Goal: Information Seeking & Learning: Find contact information

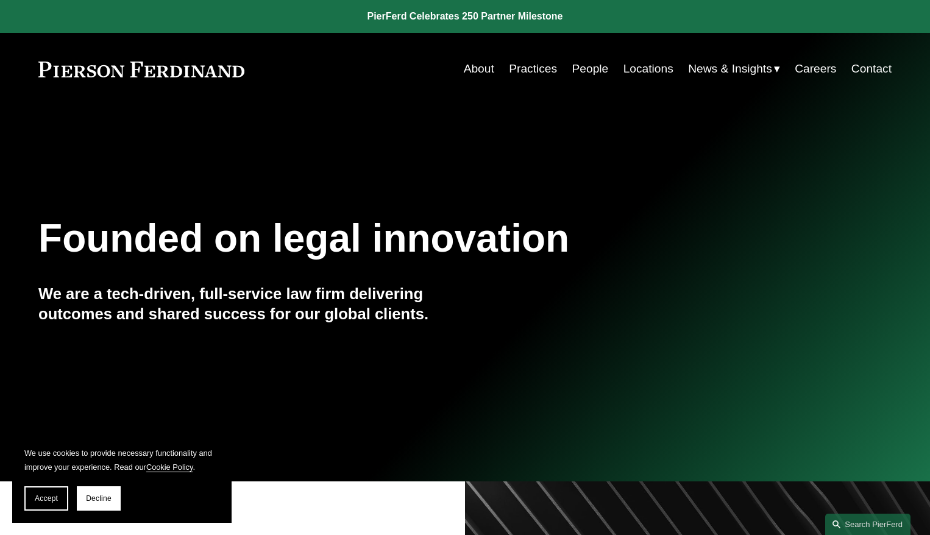
click at [633, 72] on link "Locations" at bounding box center [649, 68] width 50 height 23
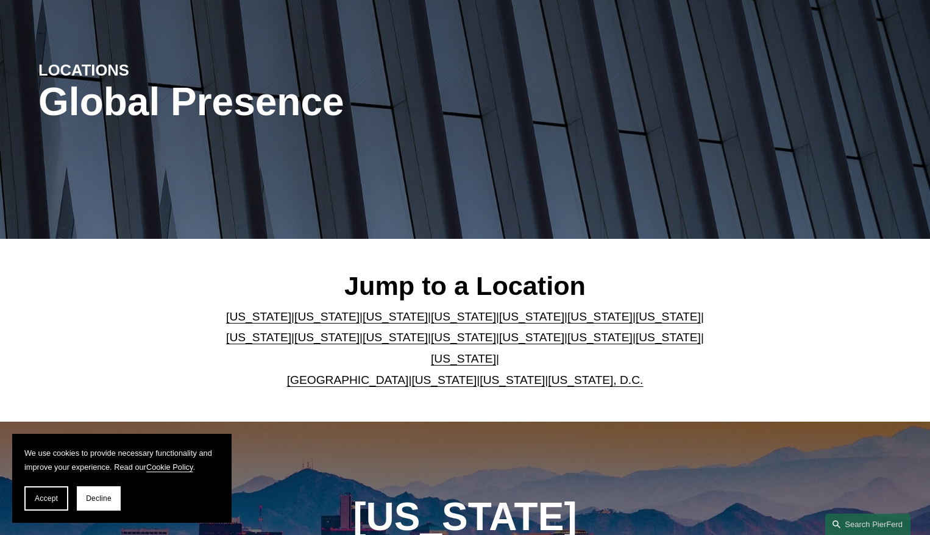
scroll to position [122, 0]
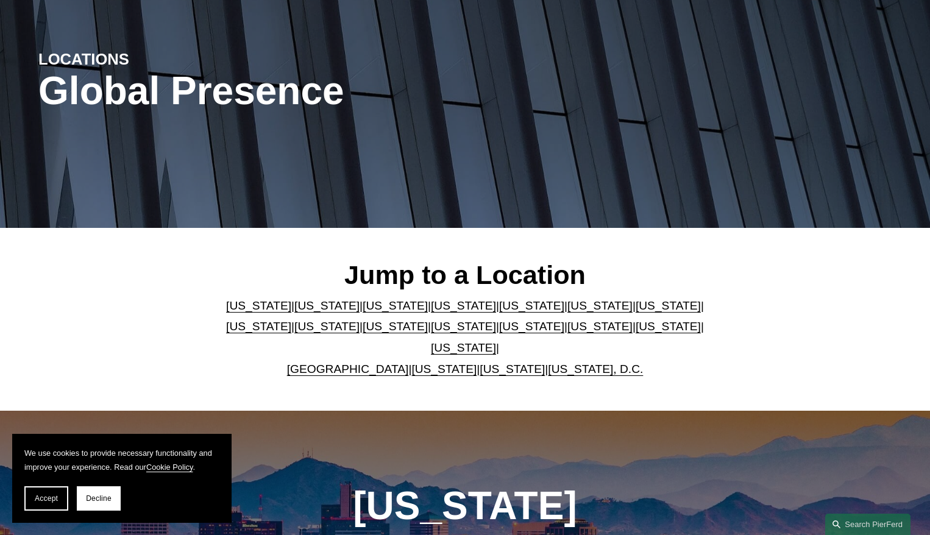
click at [569, 363] on link "Washington, D.C." at bounding box center [595, 369] width 95 height 13
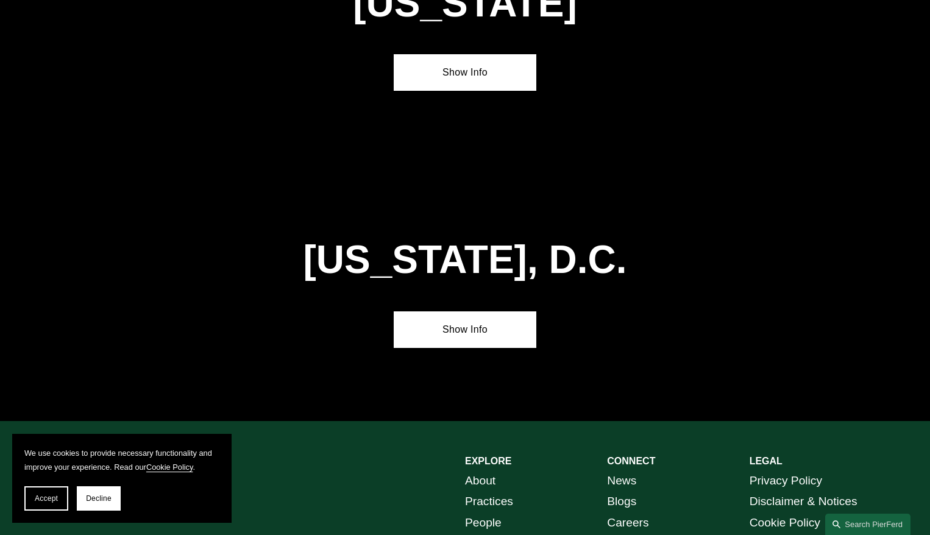
scroll to position [5136, 0]
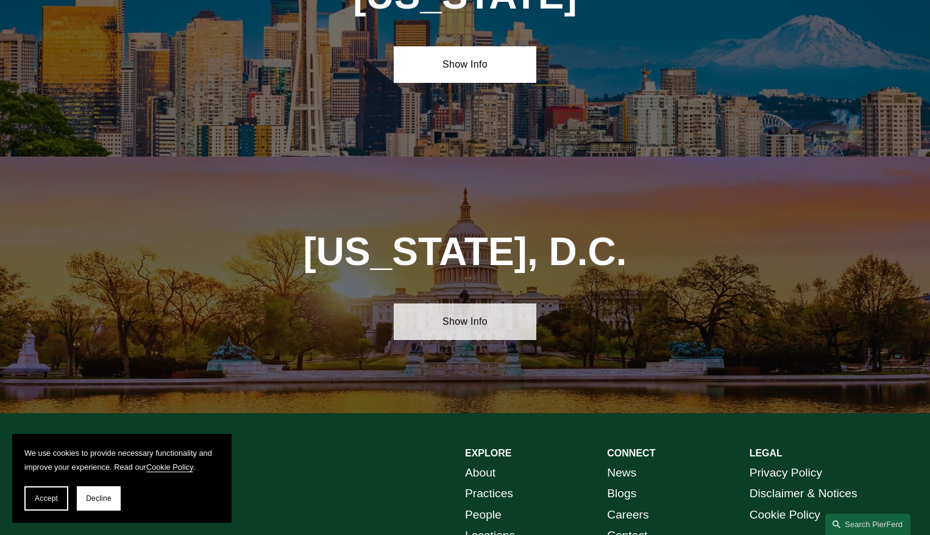
click at [477, 304] on link "Show Info" at bounding box center [465, 322] width 142 height 37
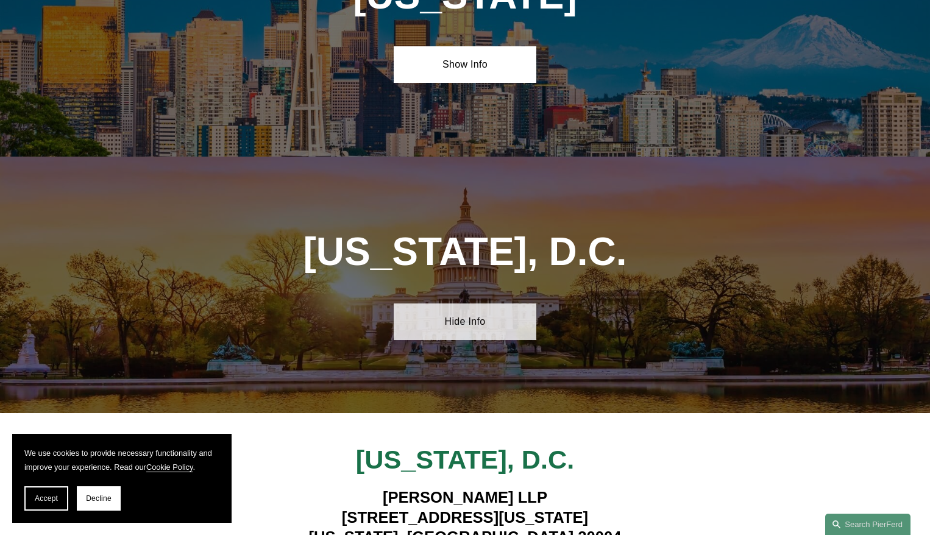
click at [477, 304] on link "Hide Info" at bounding box center [465, 322] width 142 height 37
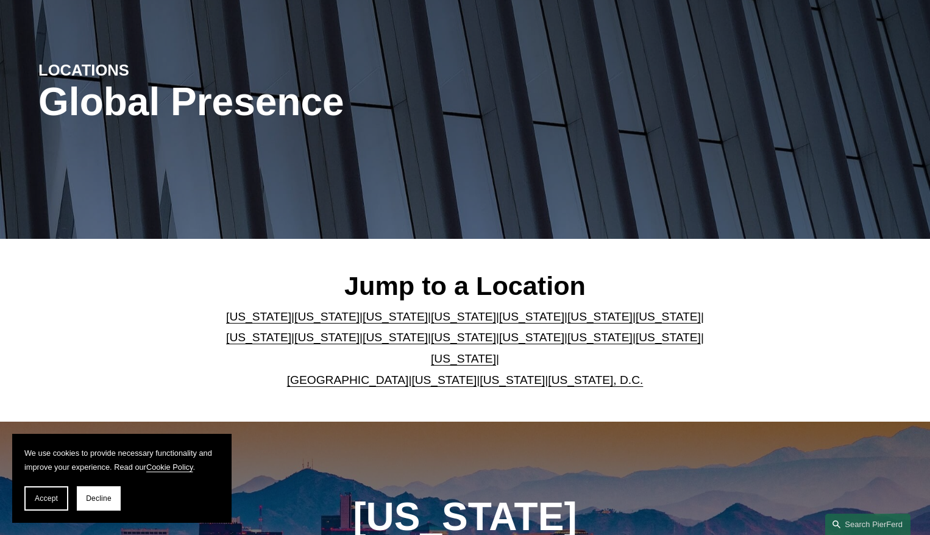
scroll to position [0, 0]
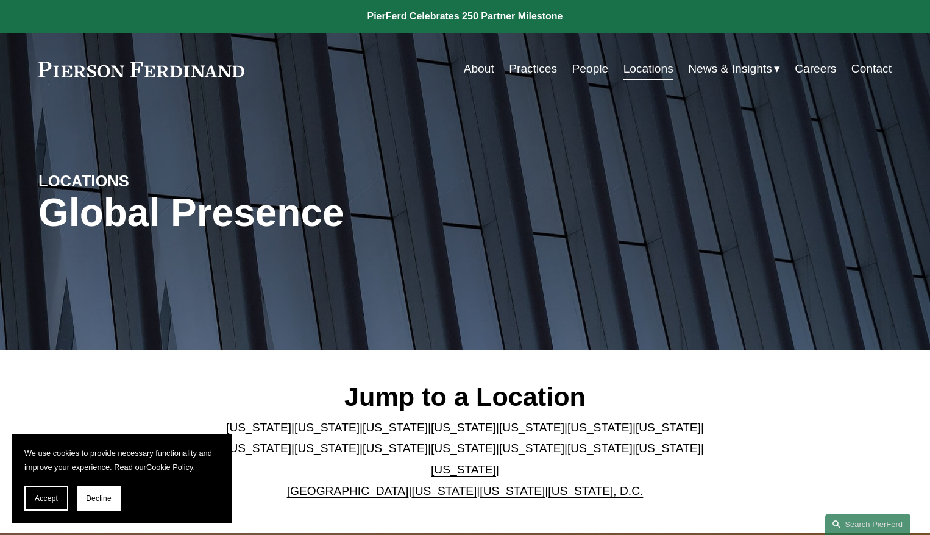
click at [577, 66] on link "People" at bounding box center [590, 68] width 37 height 23
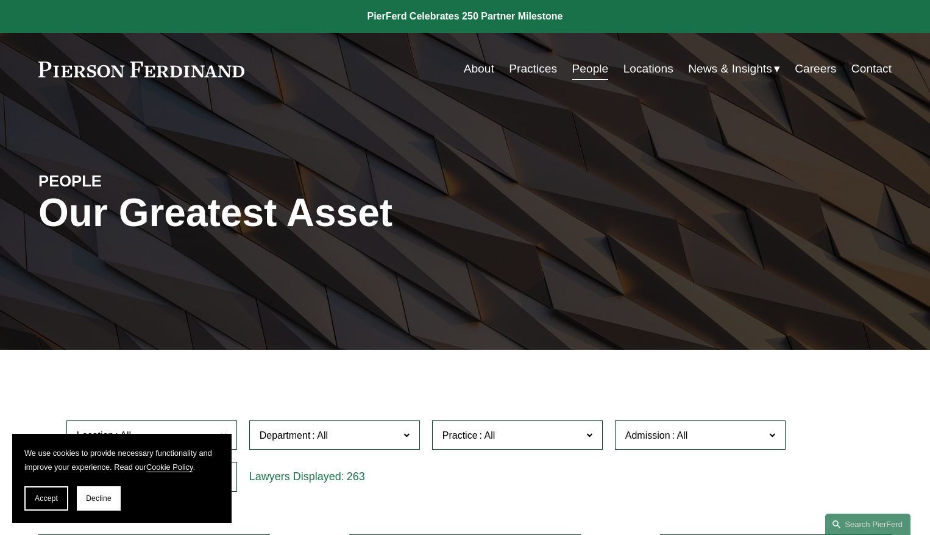
click at [405, 496] on div "263" at bounding box center [334, 477] width 183 height 42
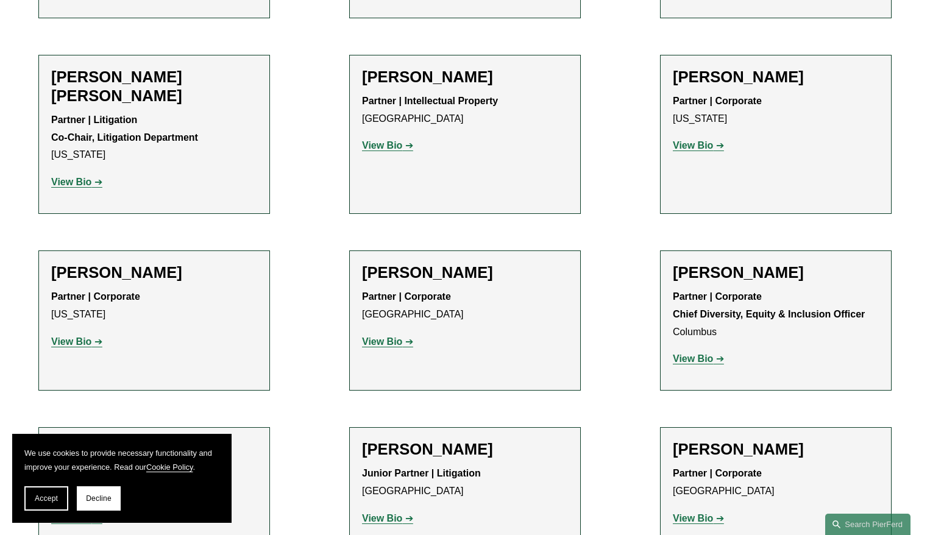
scroll to position [1890, 0]
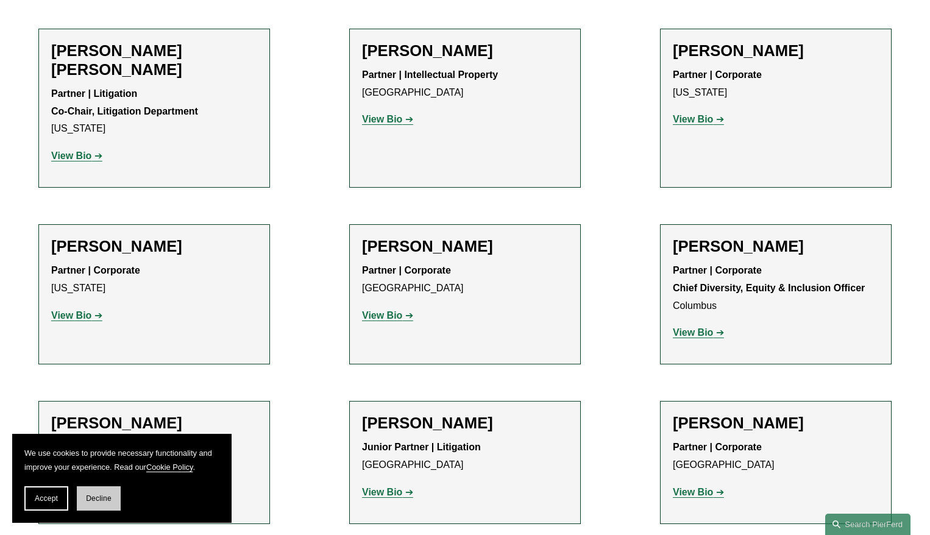
click at [85, 495] on button "Decline" at bounding box center [99, 499] width 44 height 24
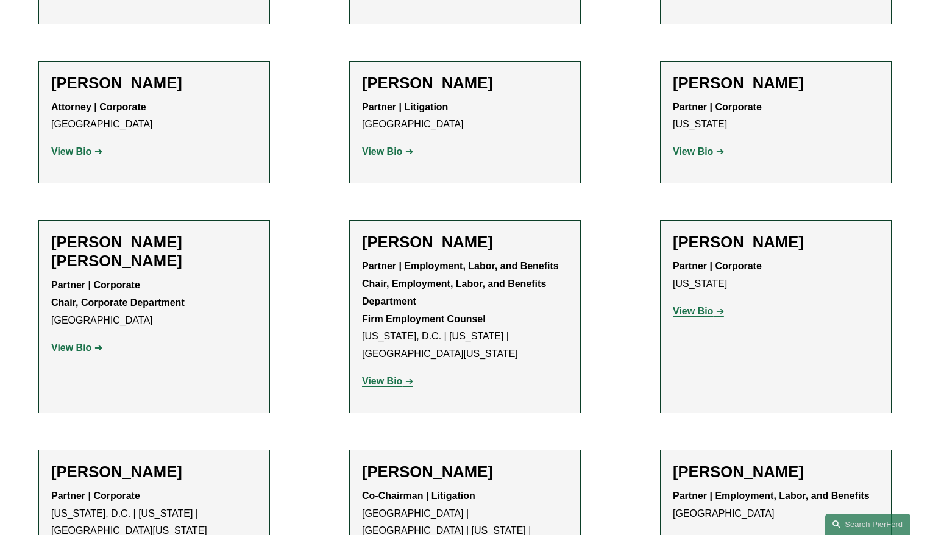
scroll to position [4755, 0]
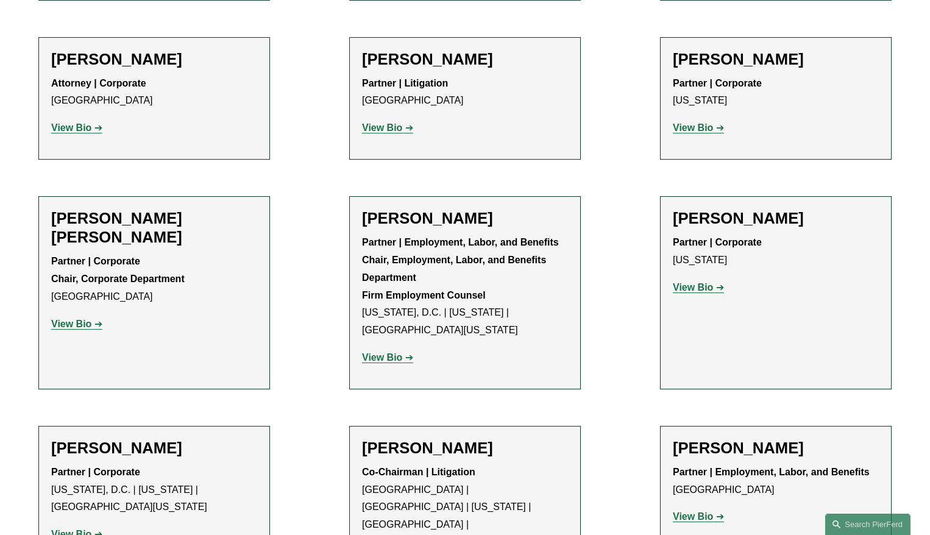
click at [696, 512] on strong "View Bio" at bounding box center [693, 517] width 40 height 10
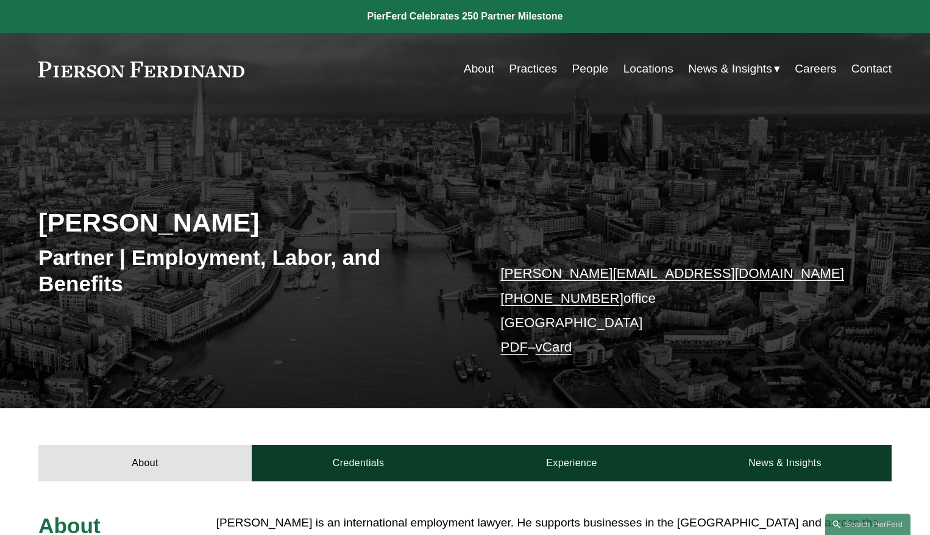
click at [426, 16] on link at bounding box center [465, 16] width 930 height 33
